Goal: Task Accomplishment & Management: Manage account settings

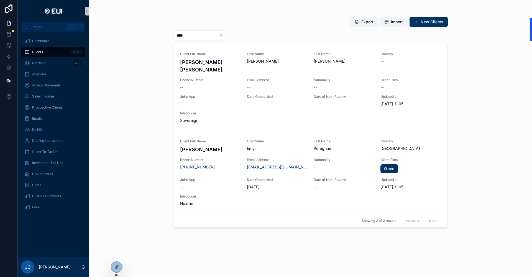
click at [124, 267] on div "Export Import New Clients **** Client Full Name Dina Maria Pereira Fagundo Firs…" at bounding box center [311, 138] width 444 height 277
drag, startPoint x: 118, startPoint y: 266, endPoint x: 124, endPoint y: 266, distance: 6.1
click at [118, 266] on icon at bounding box center [117, 267] width 4 height 4
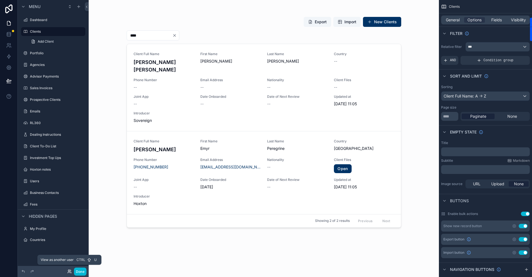
click at [68, 270] on icon at bounding box center [69, 272] width 4 height 4
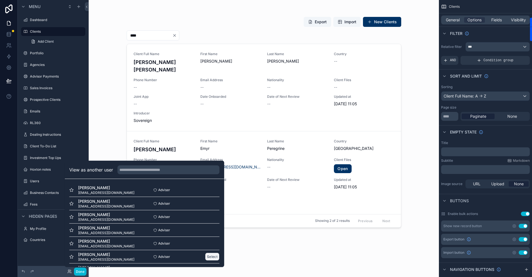
click at [208, 256] on button "Select" at bounding box center [212, 257] width 14 height 8
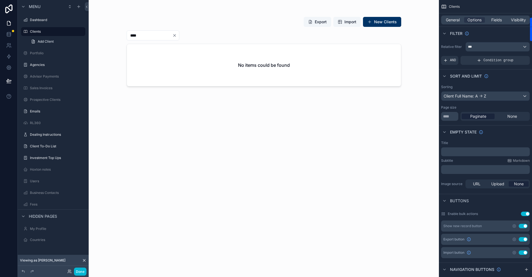
click at [190, 35] on div "scrollable content" at bounding box center [264, 135] width 284 height 271
click at [177, 35] on icon "Clear" at bounding box center [174, 35] width 4 height 4
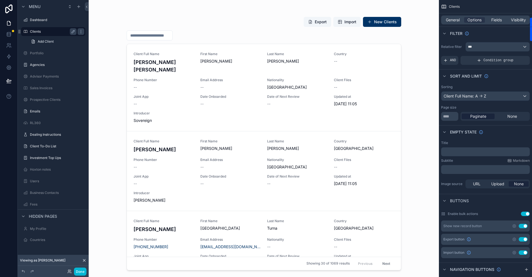
click at [40, 30] on label "Clients" at bounding box center [52, 31] width 44 height 4
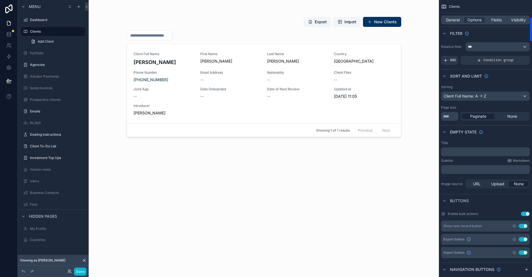
click at [83, 260] on icon at bounding box center [84, 260] width 4 height 4
click at [90, 272] on div "Menu Dashboard Clients Add Client Portfolio Agencies Advisor Payments Sales Inv…" at bounding box center [275, 138] width 515 height 277
